Goal: Task Accomplishment & Management: Complete application form

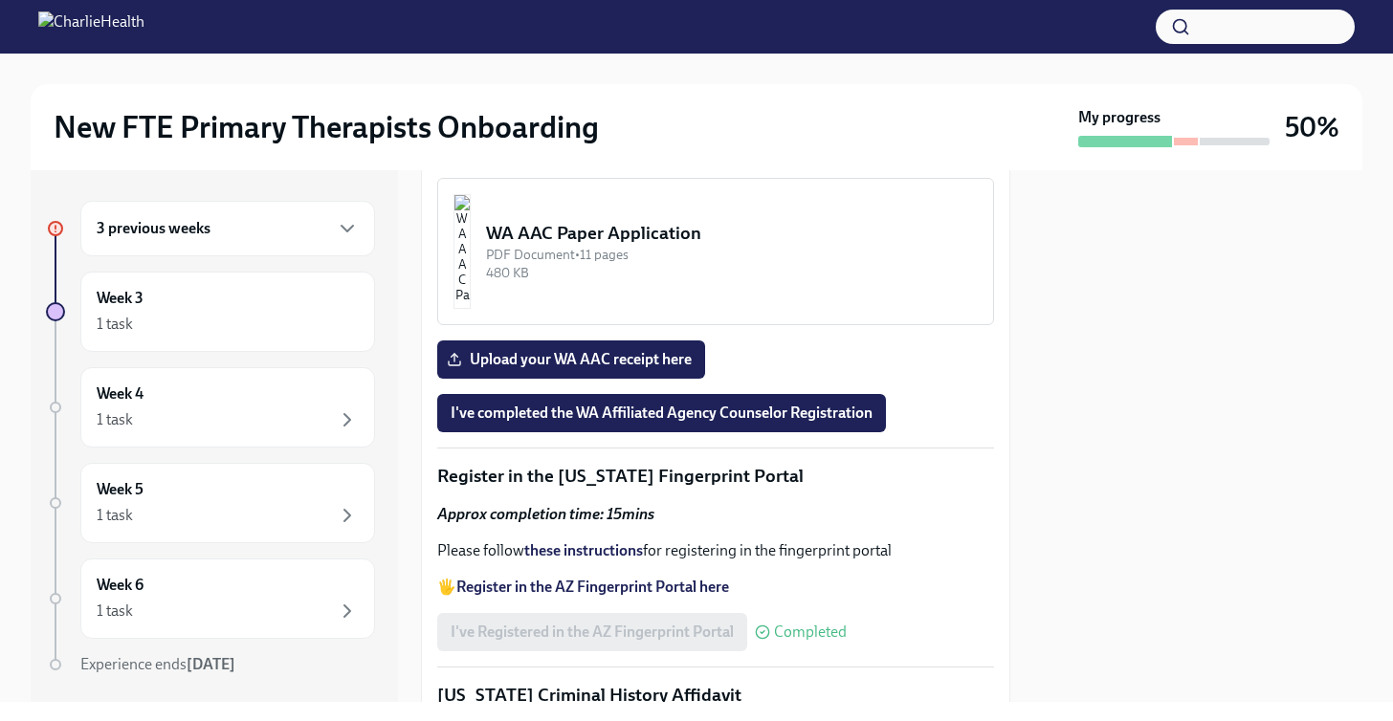
scroll to position [1939, 0]
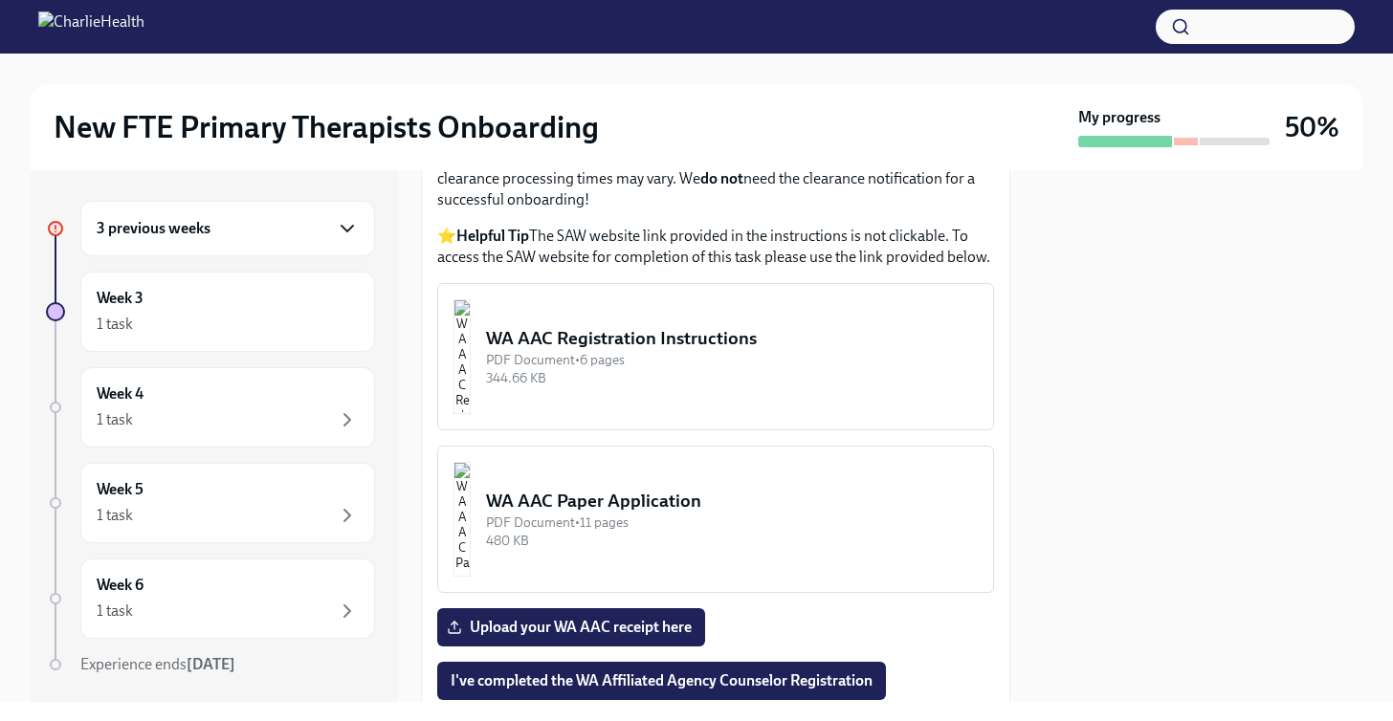
click at [344, 233] on icon "button" at bounding box center [347, 228] width 23 height 23
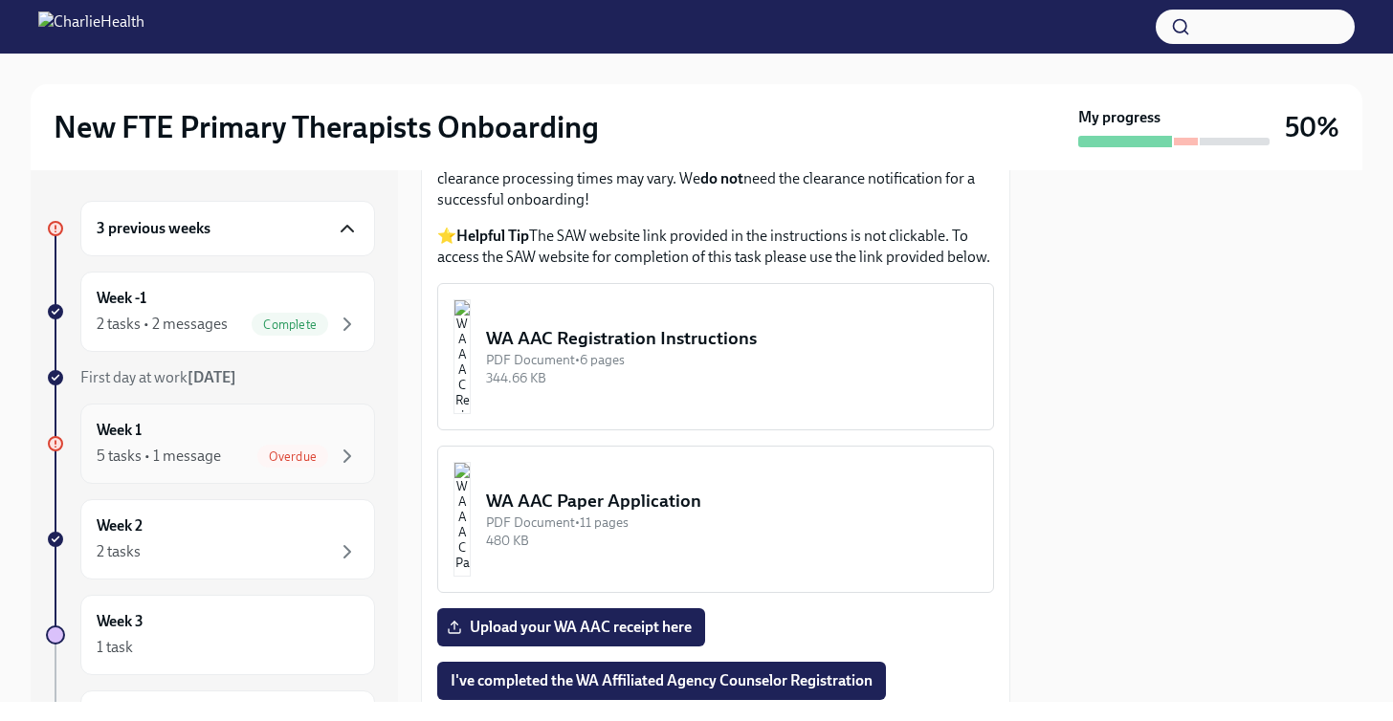
click at [308, 452] on span "Overdue" at bounding box center [292, 457] width 71 height 14
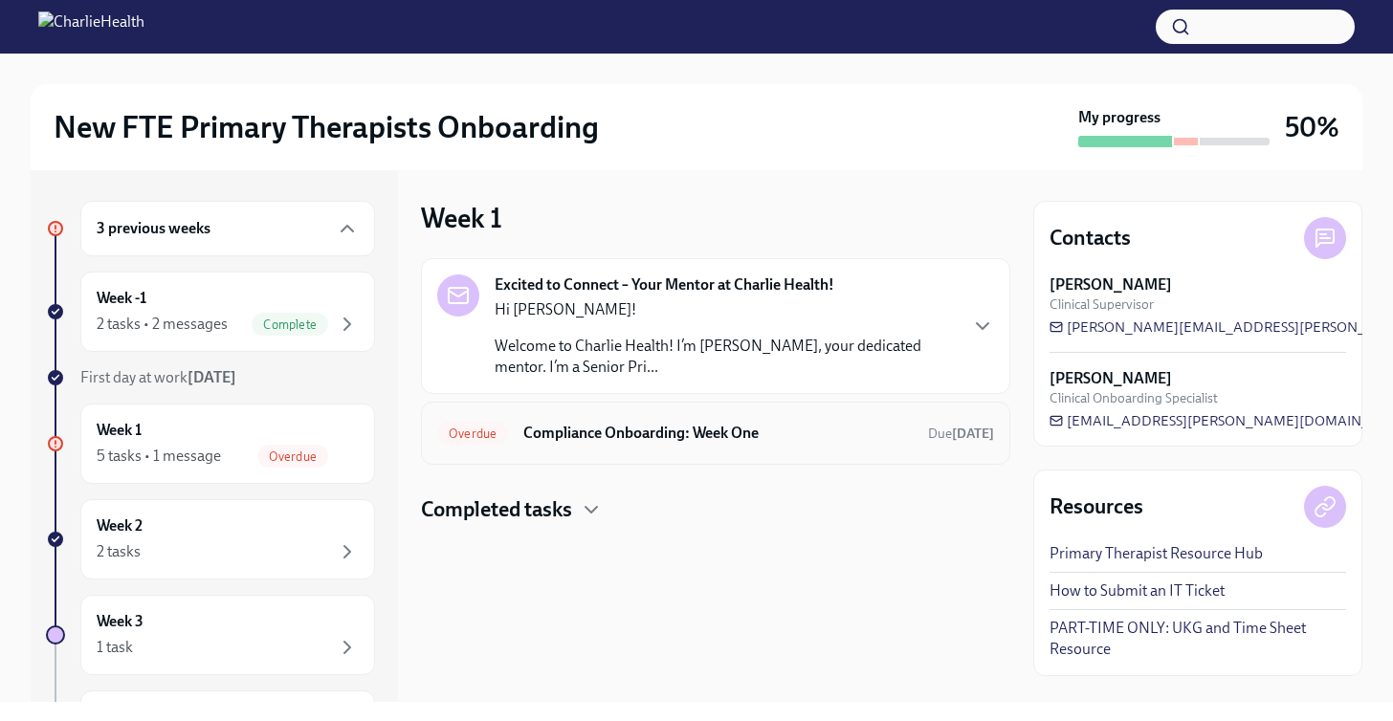
click at [586, 418] on div "Overdue Compliance Onboarding: Week One Due [DATE]" at bounding box center [715, 433] width 557 height 31
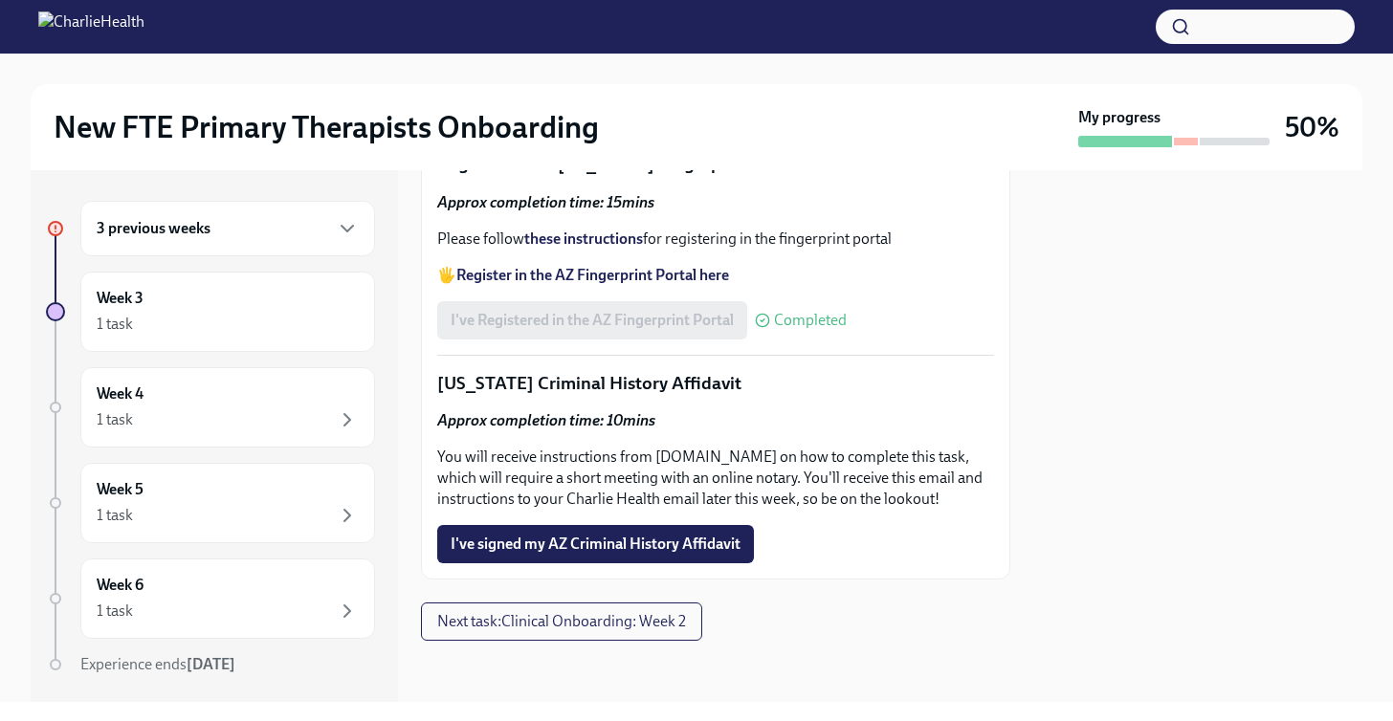
scroll to position [2900, 0]
click at [301, 308] on div "Week 3 1 task" at bounding box center [228, 312] width 262 height 48
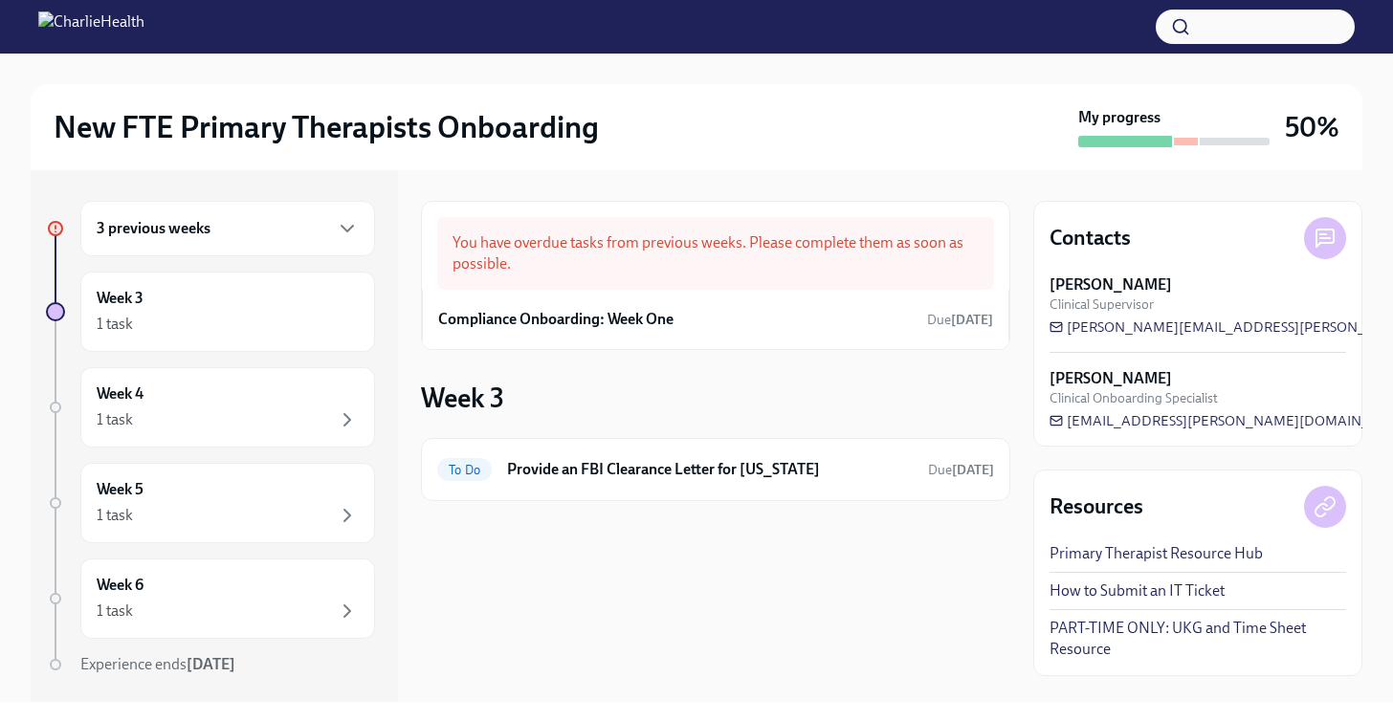
click at [254, 231] on div "3 previous weeks" at bounding box center [228, 228] width 262 height 23
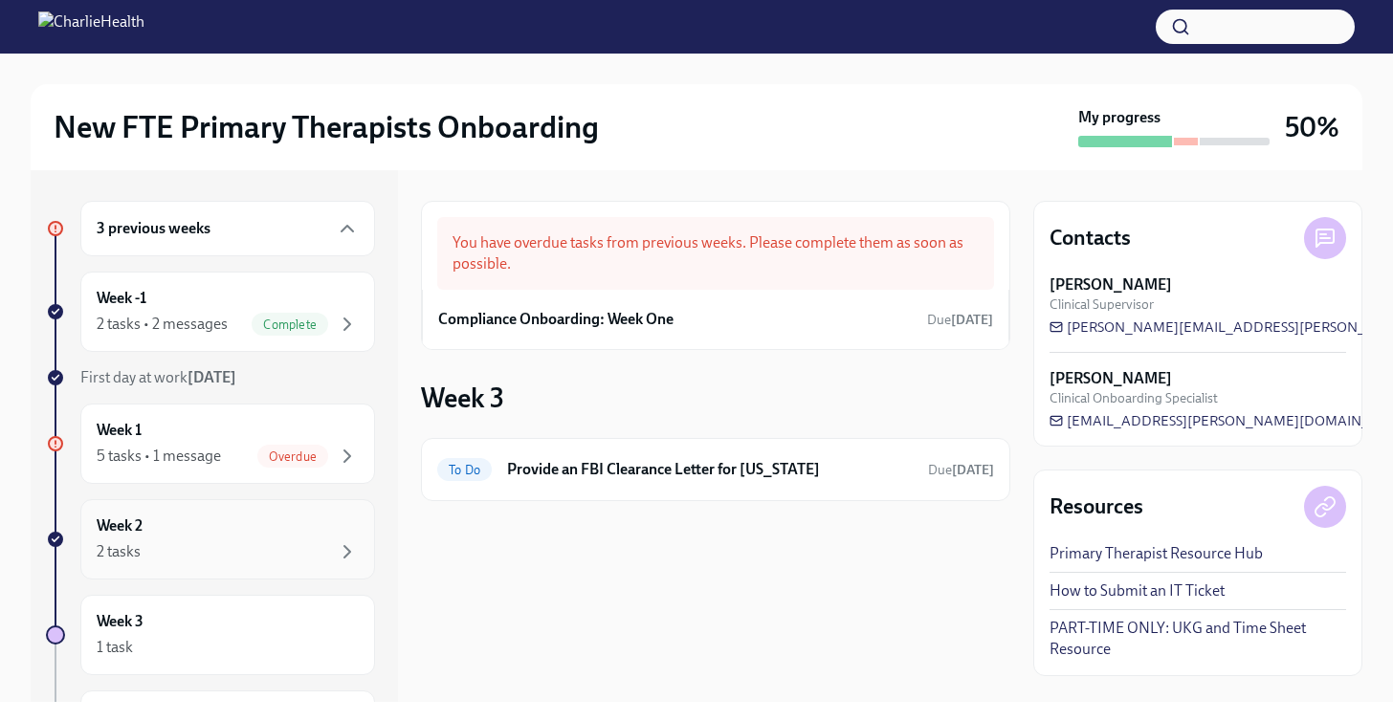
click at [282, 521] on div "Week 2 2 tasks" at bounding box center [228, 540] width 262 height 48
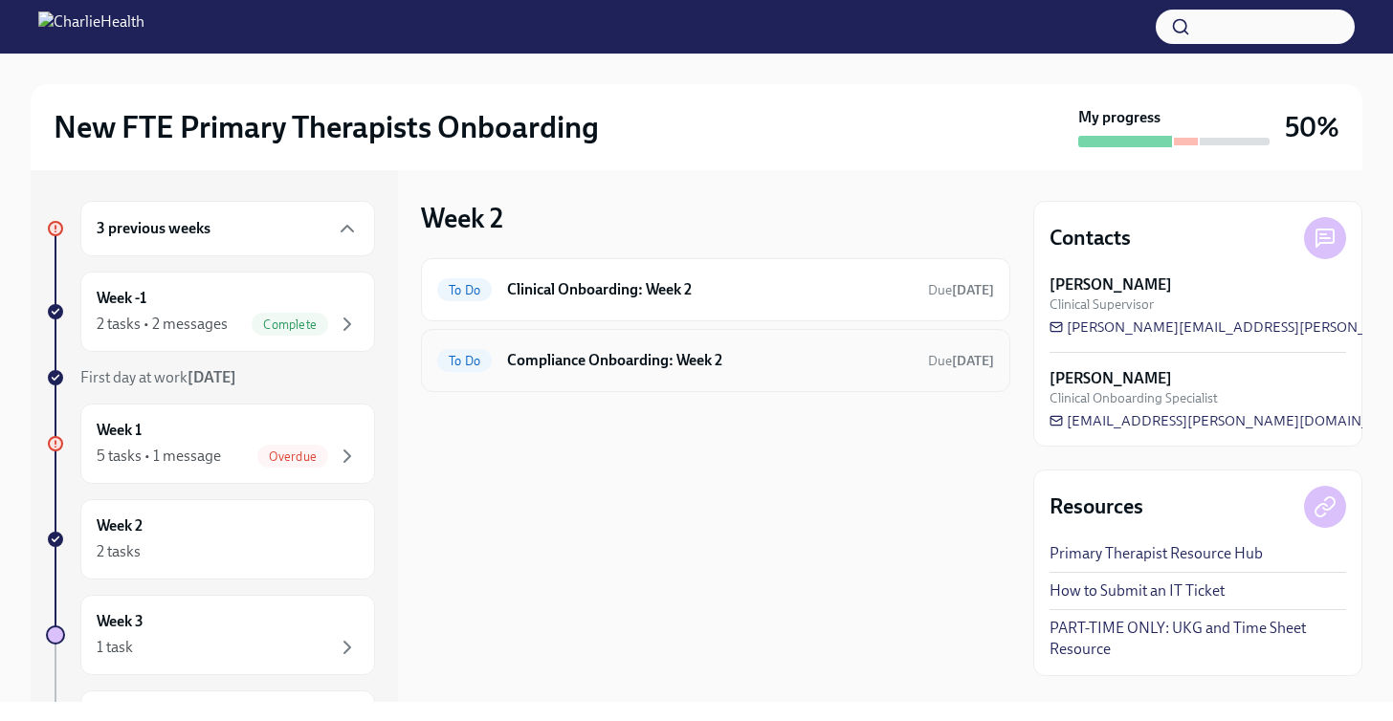
click at [561, 369] on h6 "Compliance Onboarding: Week 2" at bounding box center [710, 360] width 406 height 21
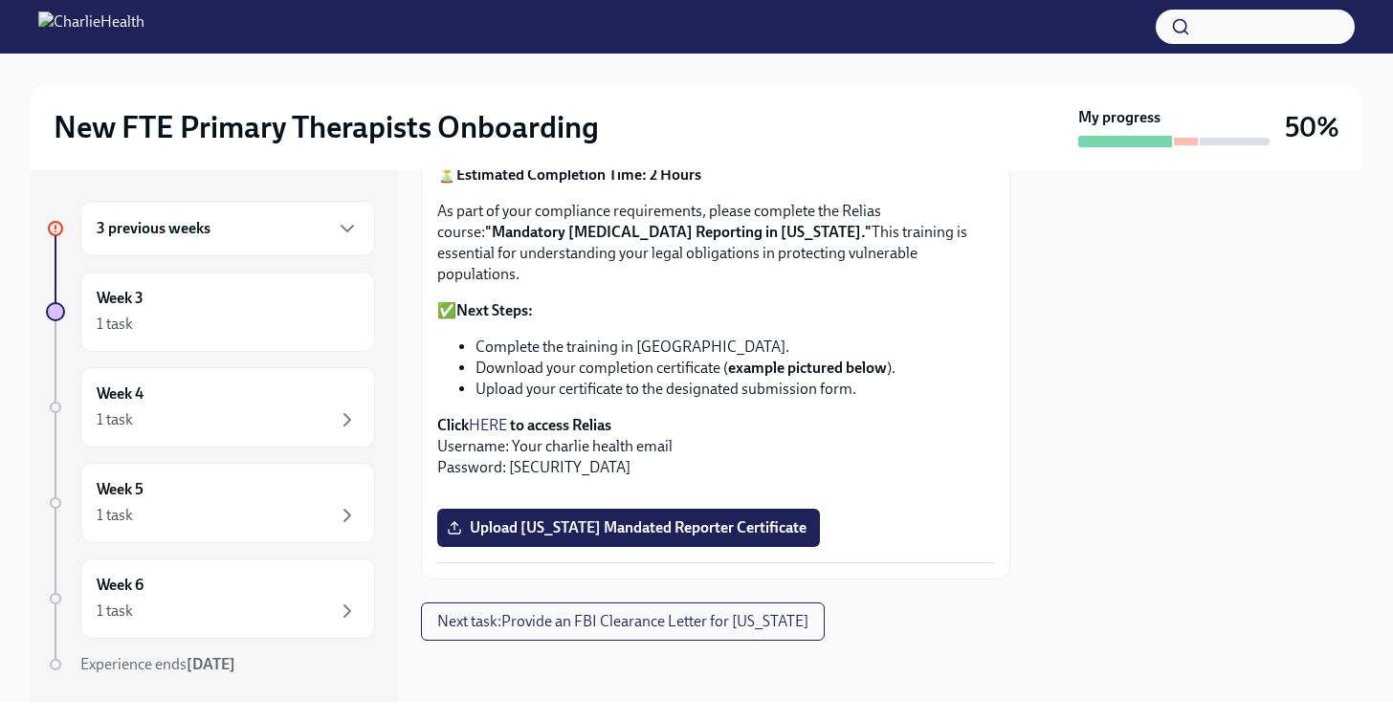
scroll to position [1442, 0]
click at [579, 521] on span "Upload [US_STATE] Mandated Reporter Certificate" at bounding box center [629, 527] width 356 height 19
click at [0, 0] on input "Upload [US_STATE] Mandated Reporter Certificate" at bounding box center [0, 0] width 0 height 0
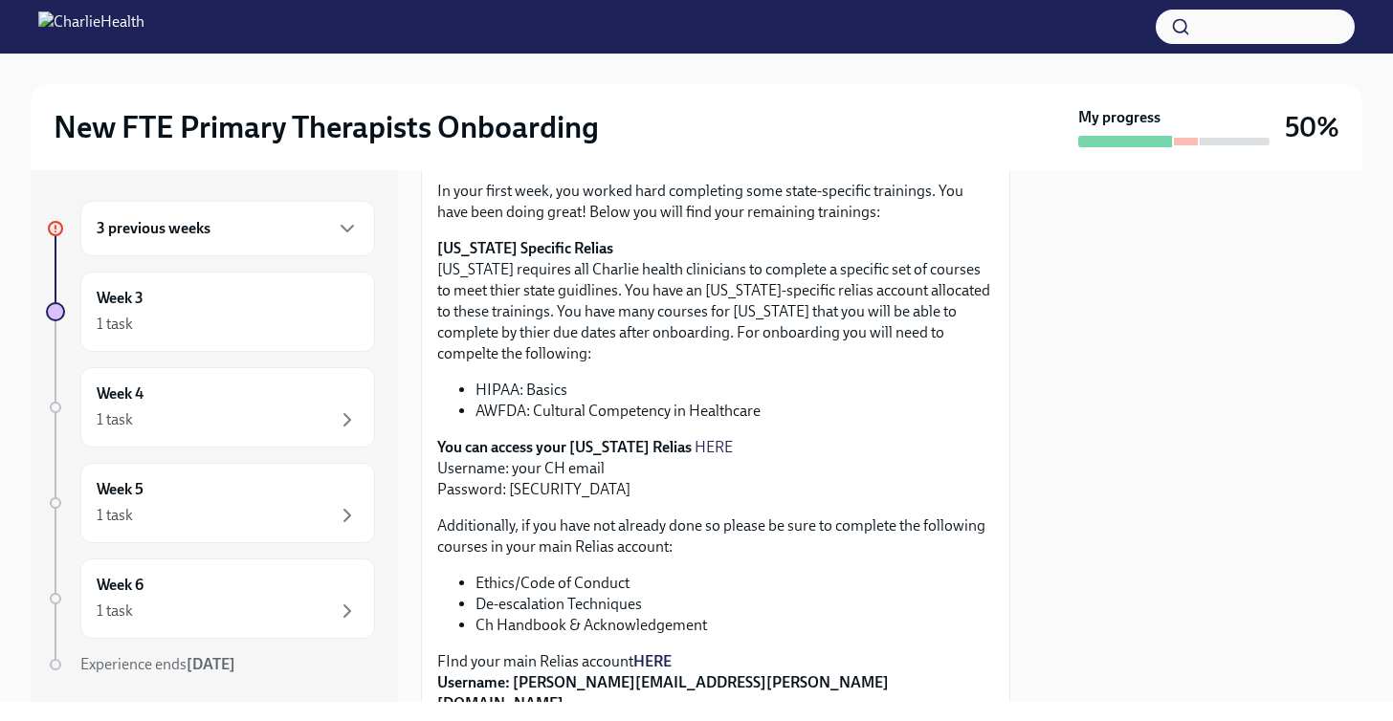
scroll to position [374, 0]
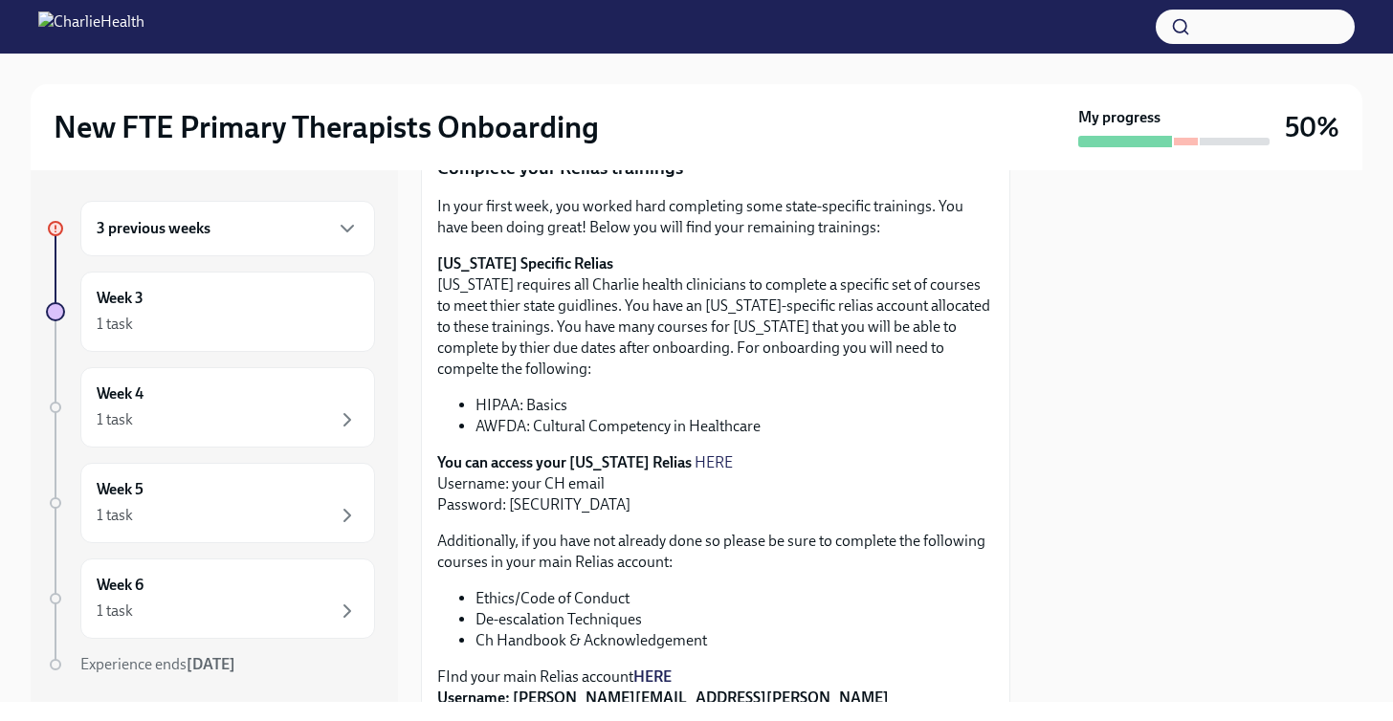
click at [694, 459] on link "HERE" at bounding box center [713, 462] width 38 height 18
click at [694, 468] on link "HERE" at bounding box center [713, 462] width 38 height 18
